Goal: Task Accomplishment & Management: Use online tool/utility

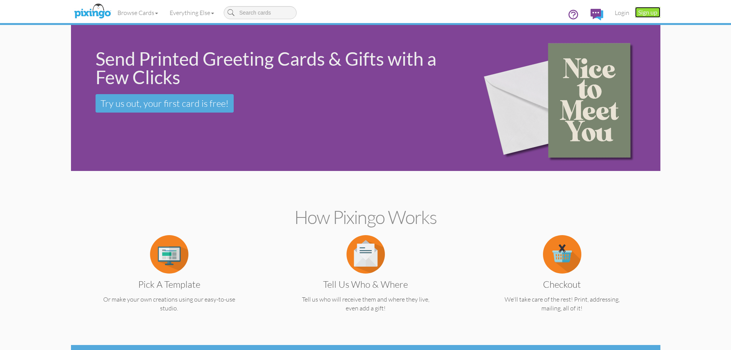
click at [642, 11] on link "Sign up" at bounding box center [647, 12] width 25 height 11
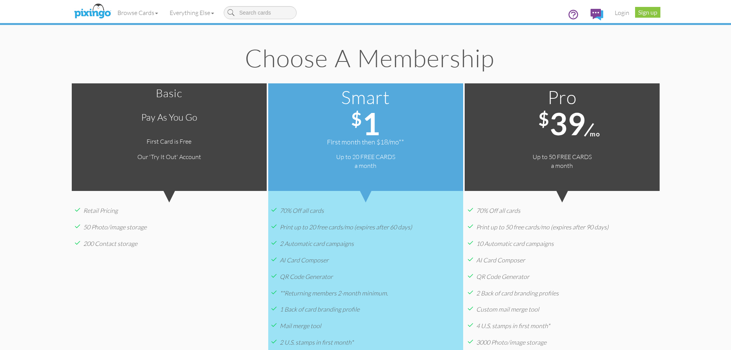
click at [683, 47] on create-account "Toggle navigation Visit Pixingo Mobile Browse Cards Business Accounting Automot…" at bounding box center [365, 276] width 731 height 552
click at [620, 15] on link "Login" at bounding box center [622, 12] width 26 height 19
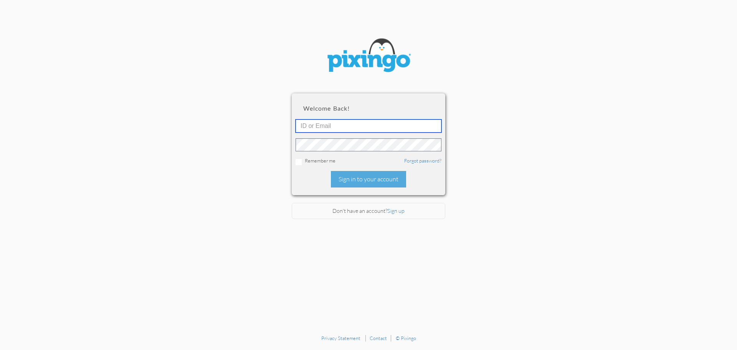
type input "[EMAIL_ADDRESS][DOMAIN_NAME]"
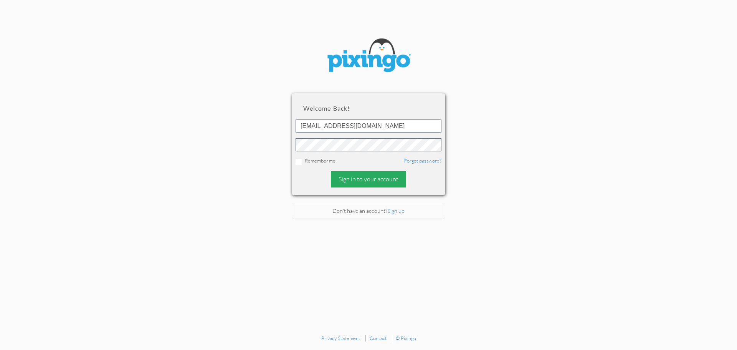
click at [377, 178] on div "Sign in to your account" at bounding box center [368, 179] width 75 height 17
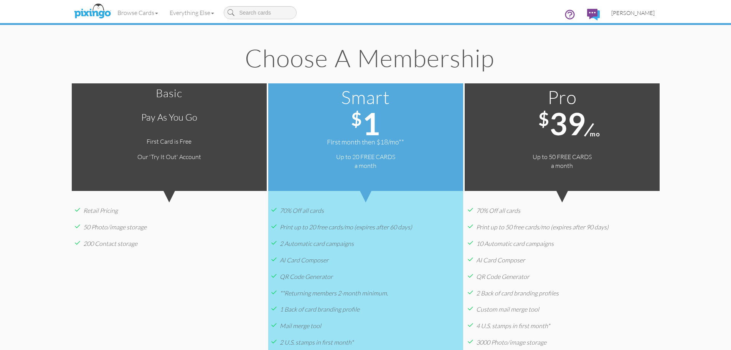
click at [639, 12] on span "[PERSON_NAME]" at bounding box center [633, 13] width 43 height 7
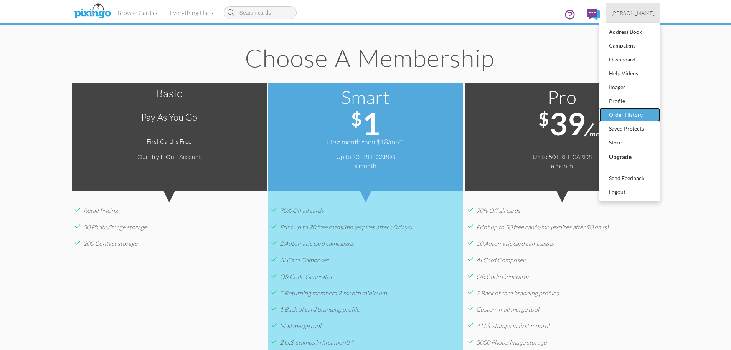
click at [629, 114] on div "Order History" at bounding box center [629, 115] width 45 height 12
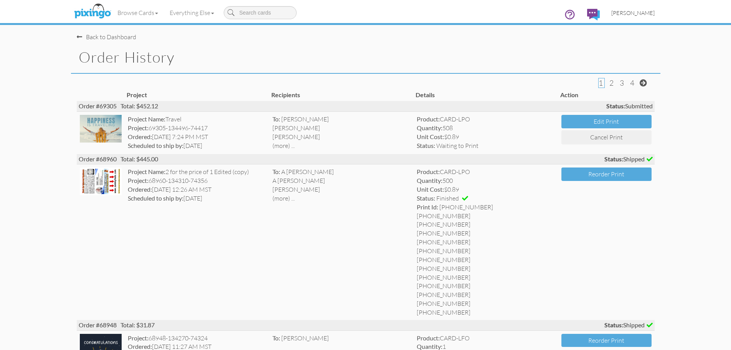
click at [634, 14] on span "[PERSON_NAME]" at bounding box center [633, 13] width 43 height 7
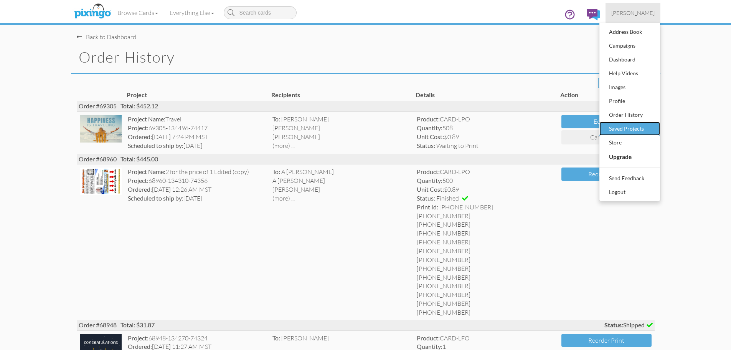
click at [632, 126] on div "Saved Projects" at bounding box center [629, 129] width 45 height 12
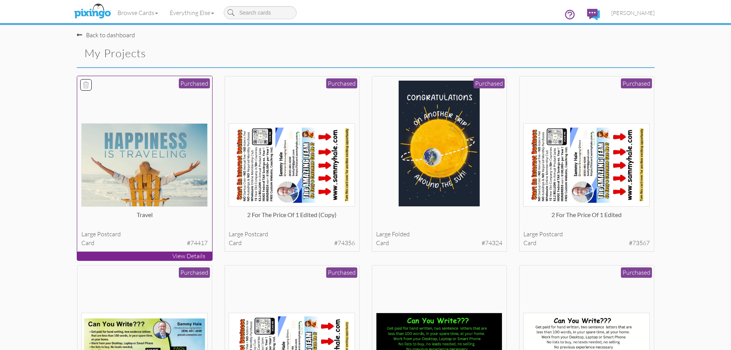
click at [175, 162] on img at bounding box center [144, 164] width 126 height 83
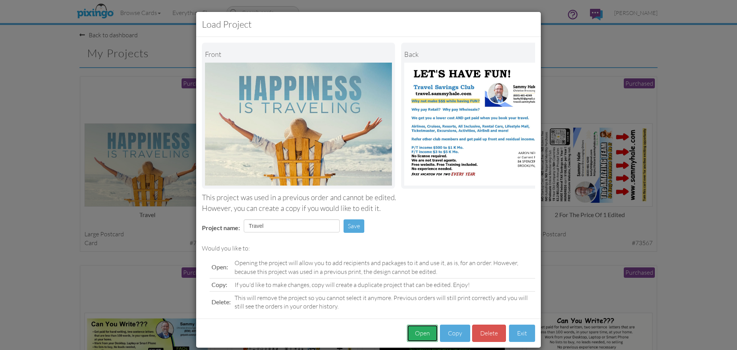
click at [419, 337] on button "Open" at bounding box center [422, 332] width 31 height 17
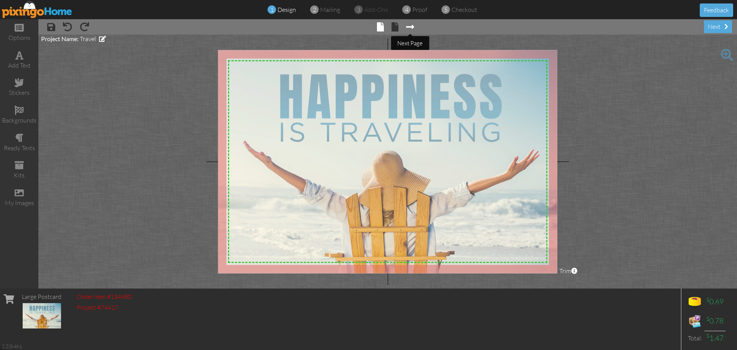
click at [412, 27] on span at bounding box center [410, 26] width 8 height 9
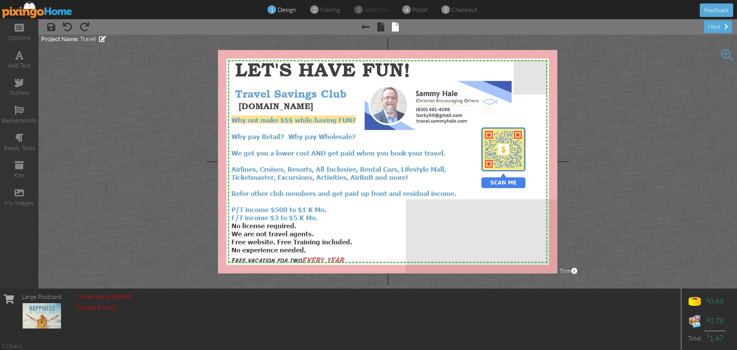
click at [475, 70] on div at bounding box center [387, 161] width 339 height 223
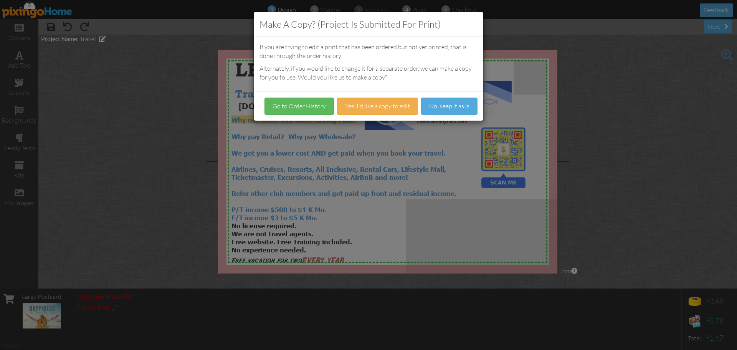
click at [635, 84] on div "Make a Copy? (Project is submitted for print) If you are trying to edit a print…" at bounding box center [368, 175] width 737 height 350
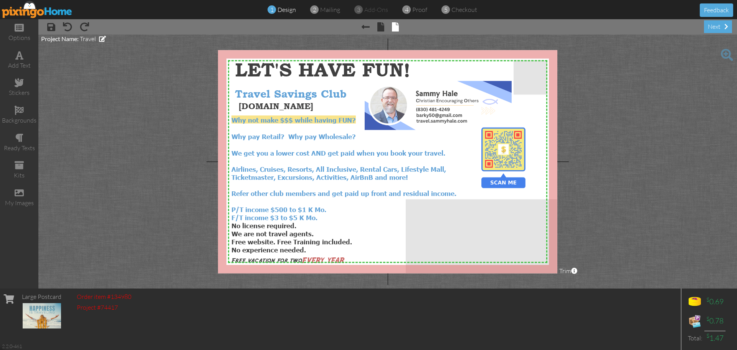
click at [456, 151] on div at bounding box center [387, 161] width 339 height 223
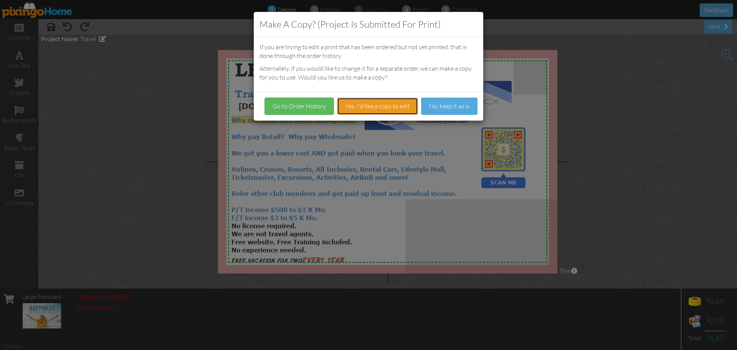
click at [374, 106] on button "Yes, I'd like a copy to edit" at bounding box center [377, 106] width 81 height 17
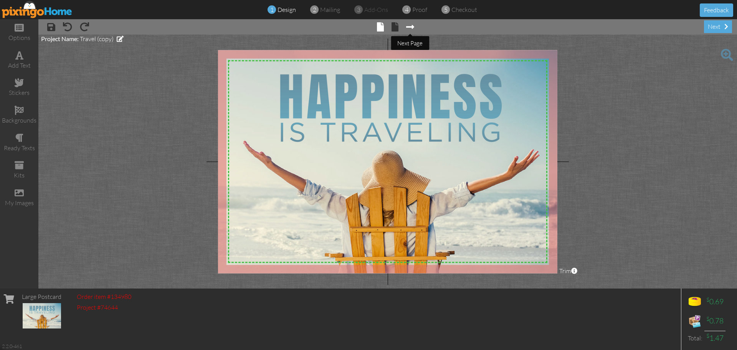
click at [408, 25] on span at bounding box center [410, 26] width 8 height 9
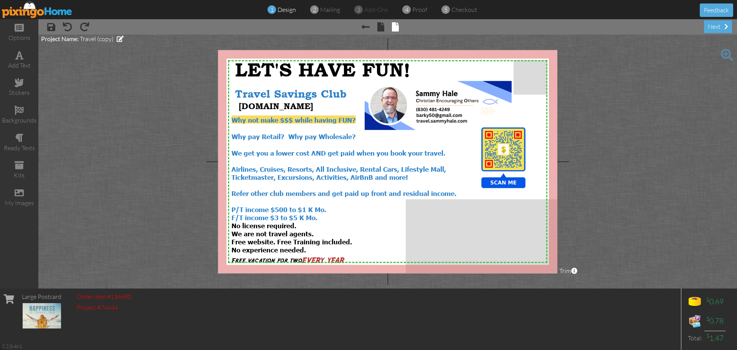
drag, startPoint x: 364, startPoint y: 172, endPoint x: 683, endPoint y: 195, distance: 319.9
click at [683, 195] on project-studio-wrapper "X X X X X X X X X X X X X X X X X X X X X X X X X X X X X X X X X X X X X X X X…" at bounding box center [387, 162] width 699 height 254
click at [476, 99] on img at bounding box center [438, 105] width 147 height 49
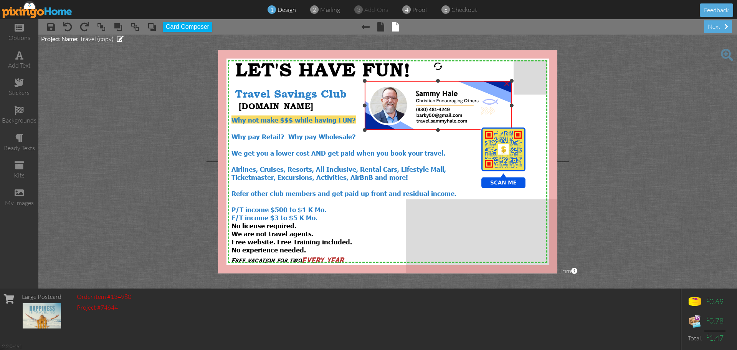
click at [478, 118] on img at bounding box center [438, 105] width 147 height 49
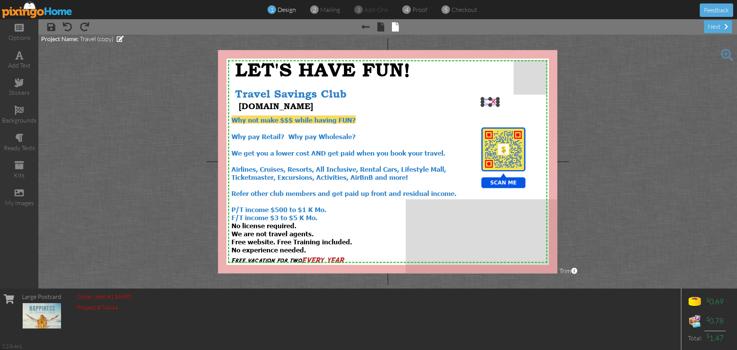
click at [490, 103] on div at bounding box center [490, 105] width 4 height 4
click at [516, 145] on img at bounding box center [503, 157] width 61 height 61
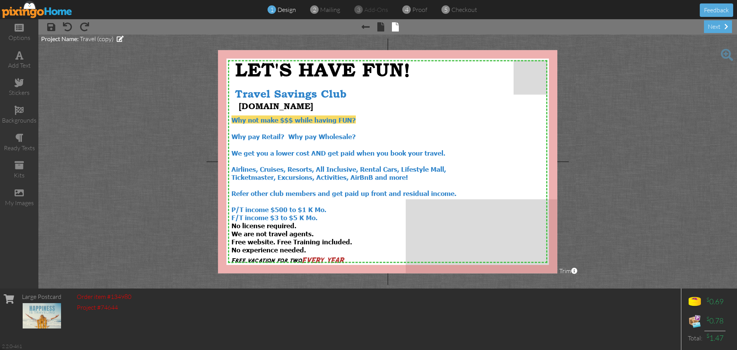
drag, startPoint x: 381, startPoint y: 90, endPoint x: 655, endPoint y: 132, distance: 277.0
click at [655, 132] on project-studio-wrapper "X X X X X X X X X X X X X X X X X X X X X X X X X X X X X X X X X X X X X X X X…" at bounding box center [387, 162] width 699 height 254
